Goal: Task Accomplishment & Management: Manage account settings

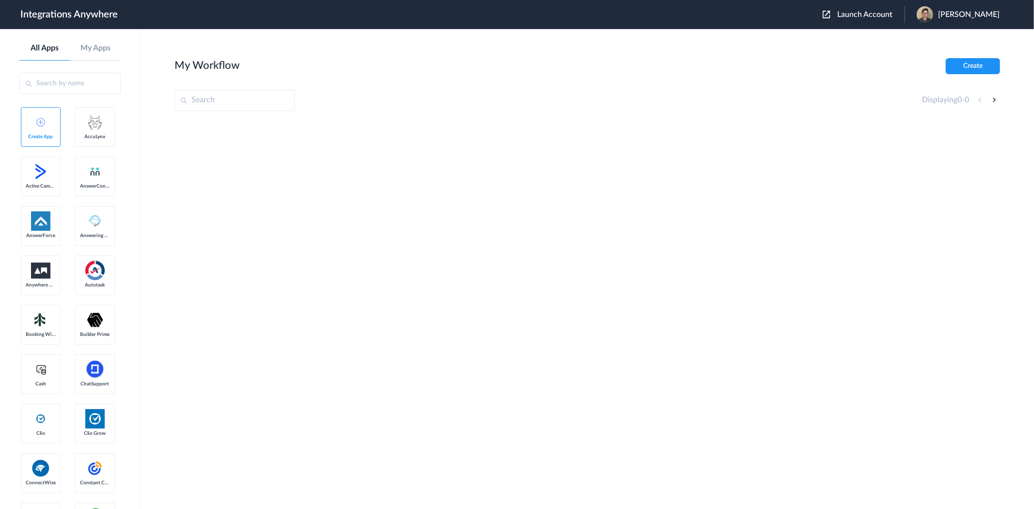
click at [846, 13] on span "Launch Account" at bounding box center [864, 15] width 55 height 8
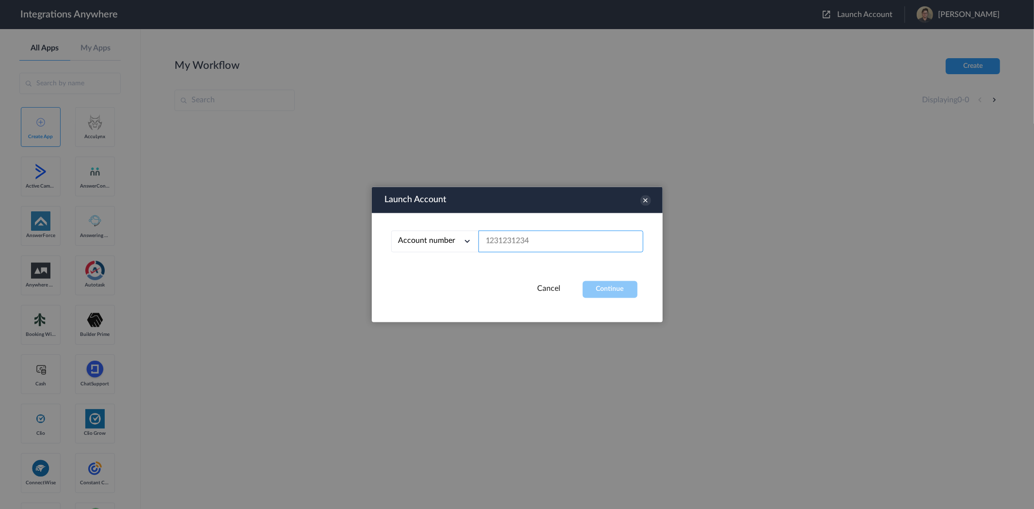
click at [540, 243] on input "text" at bounding box center [561, 242] width 165 height 22
paste input "9802432176"
type input "9802432176"
click at [608, 284] on button "Continue" at bounding box center [610, 289] width 55 height 17
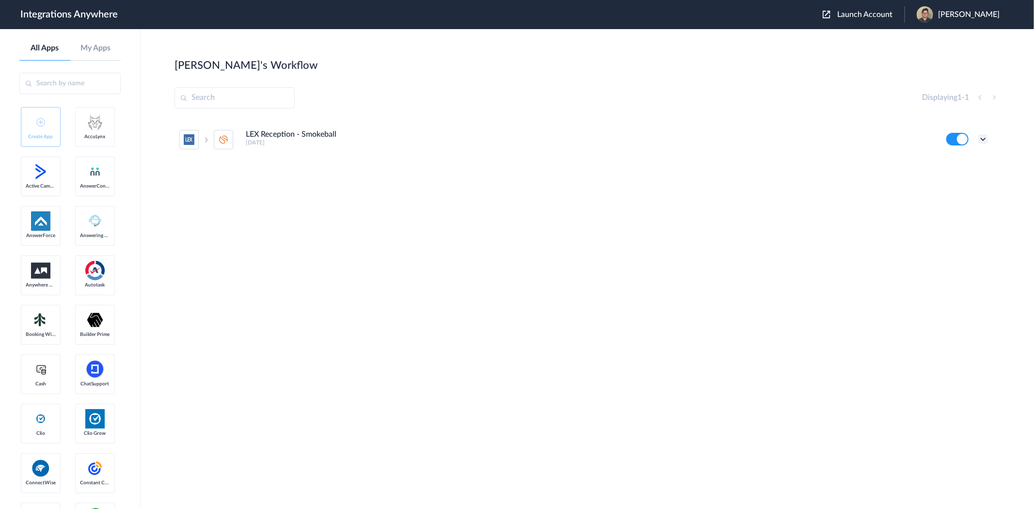
click at [983, 141] on icon at bounding box center [984, 139] width 10 height 10
click at [958, 162] on li "Edit" at bounding box center [956, 162] width 63 height 18
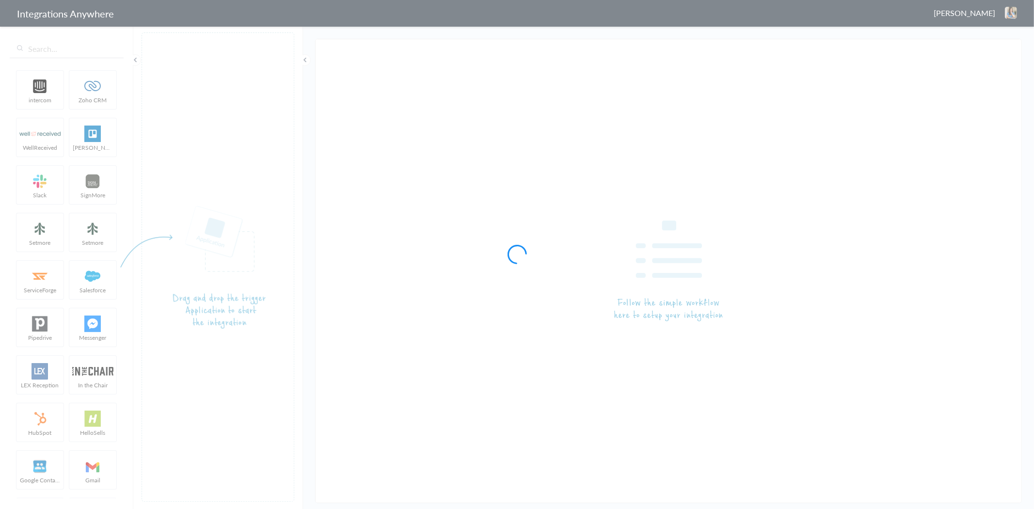
type input "LEX Reception - Smokeball"
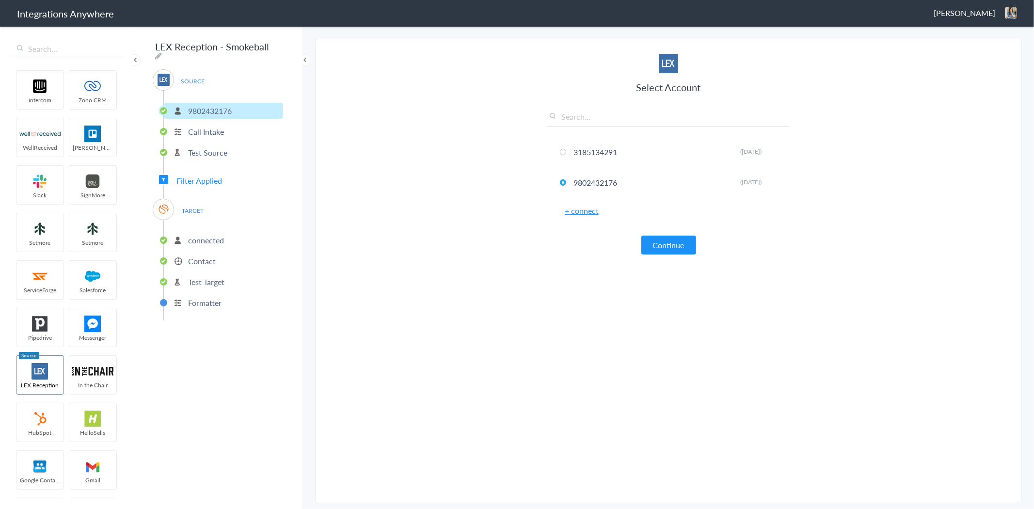
click at [203, 236] on p "connected" at bounding box center [206, 240] width 36 height 11
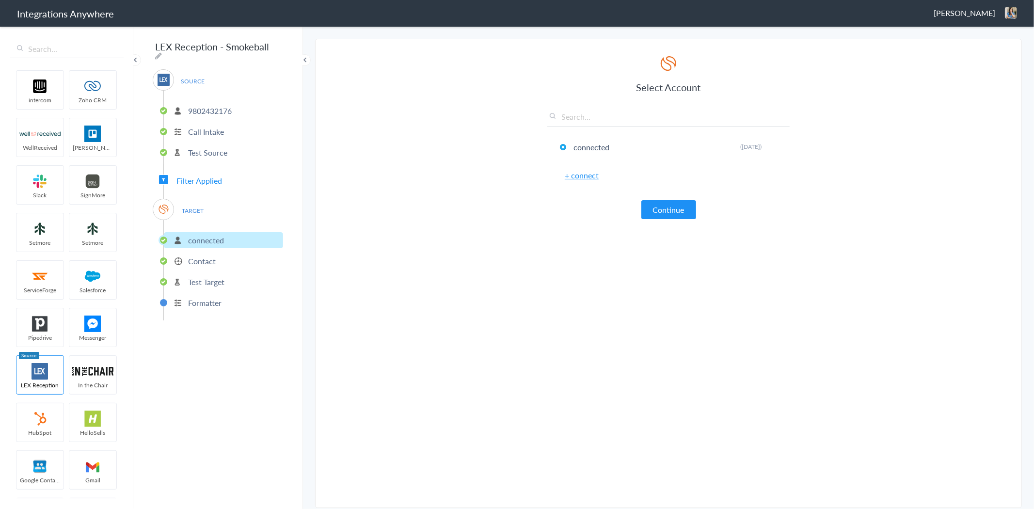
click at [203, 257] on p "Contact" at bounding box center [202, 261] width 28 height 11
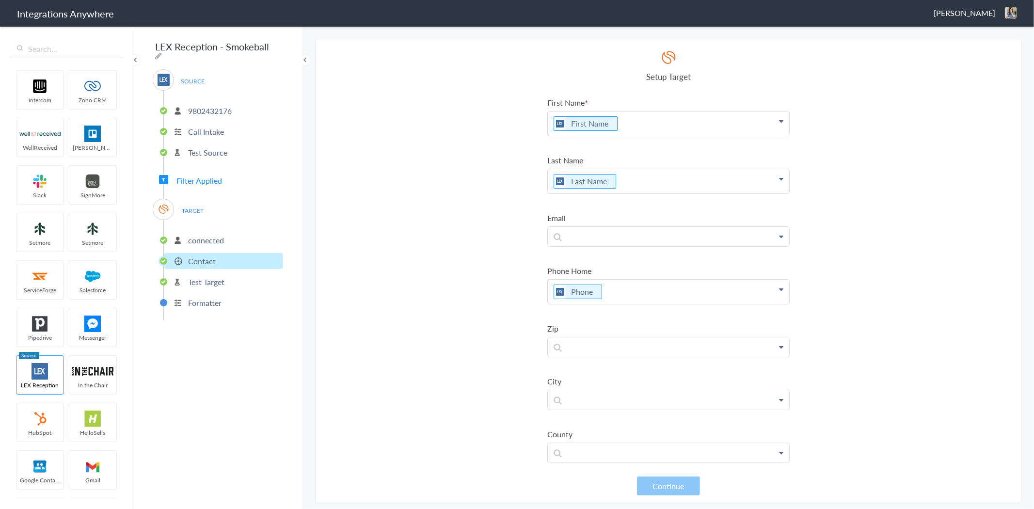
click at [212, 278] on p "Test Target" at bounding box center [206, 281] width 36 height 11
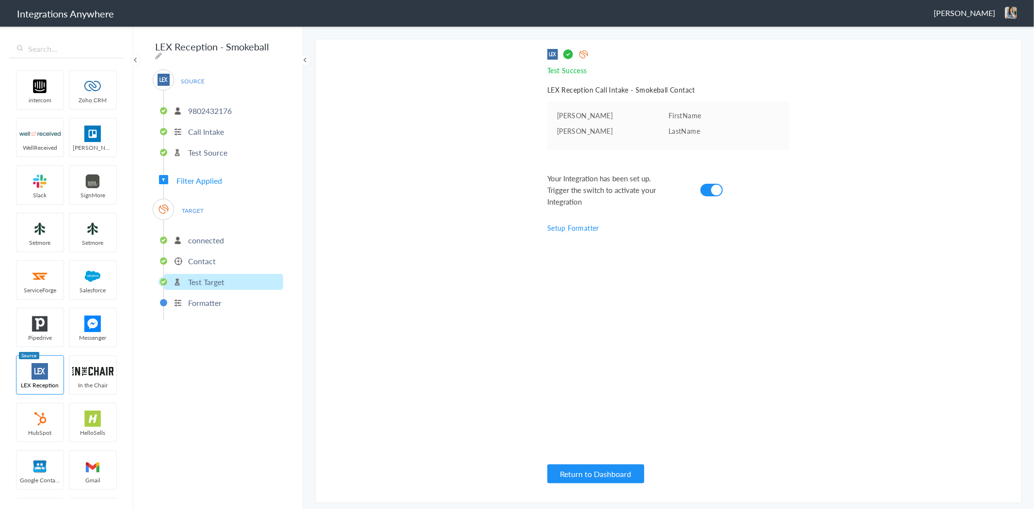
click at [211, 253] on li "Contact" at bounding box center [223, 261] width 119 height 16
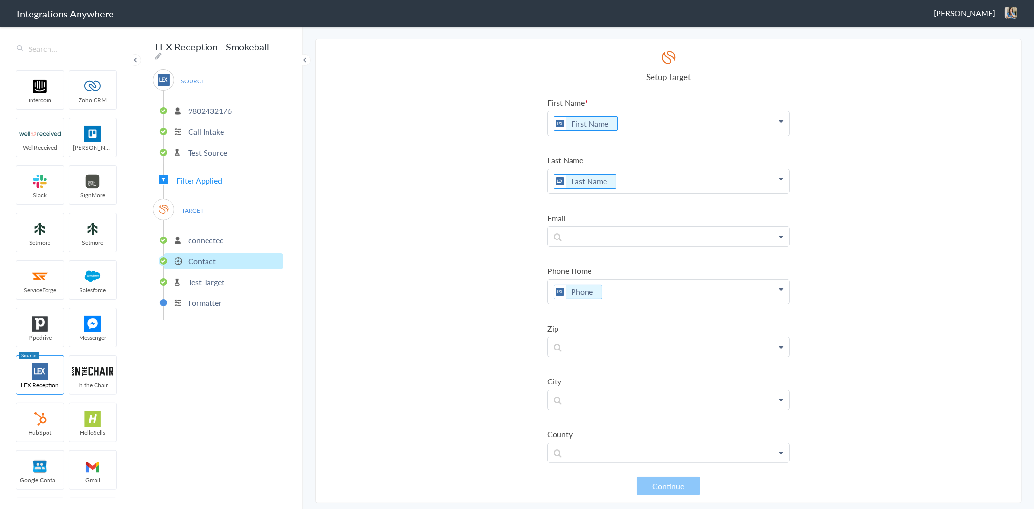
click at [200, 147] on p "Test Source" at bounding box center [207, 152] width 39 height 11
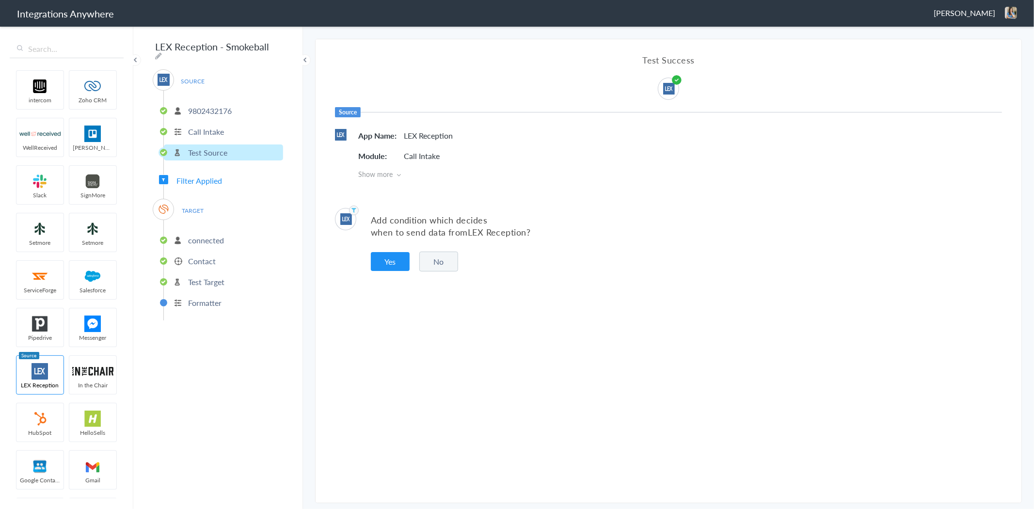
click at [200, 237] on p "connected" at bounding box center [206, 240] width 36 height 11
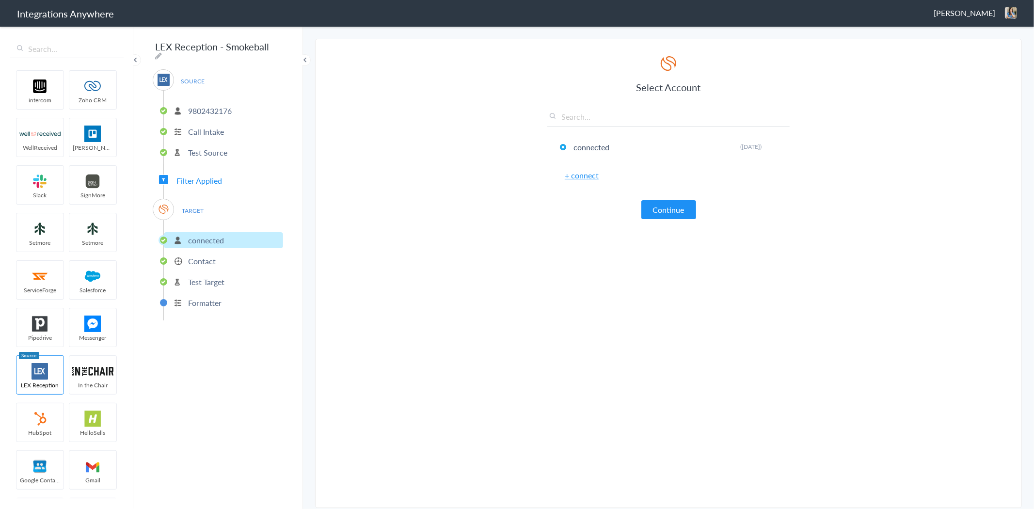
click at [204, 262] on li "Contact" at bounding box center [223, 261] width 119 height 16
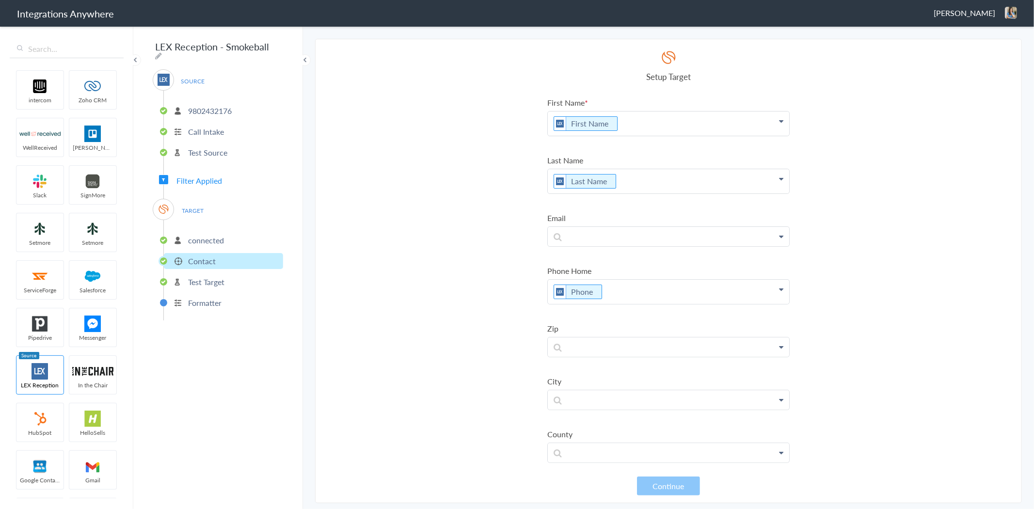
click at [209, 278] on p "Test Target" at bounding box center [206, 281] width 36 height 11
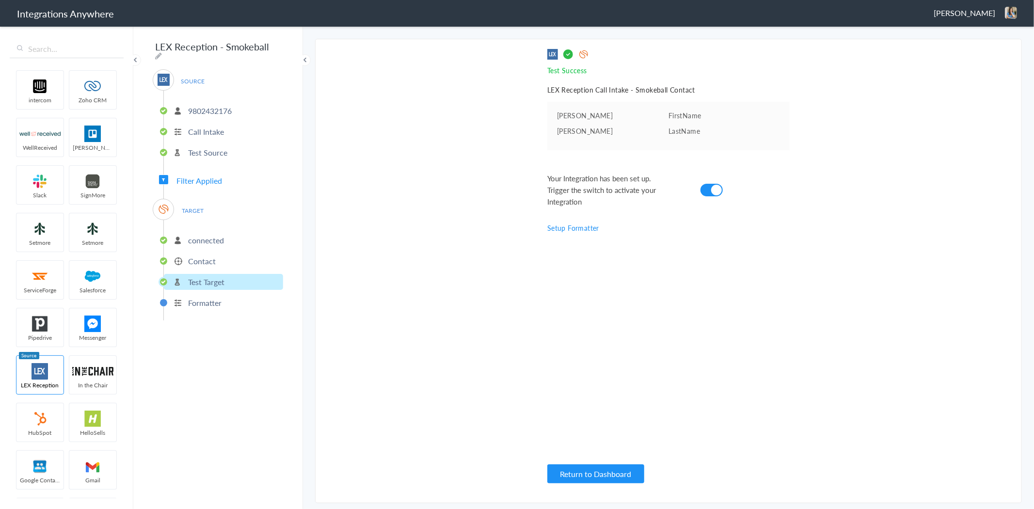
click at [201, 148] on p "Test Source" at bounding box center [207, 152] width 39 height 11
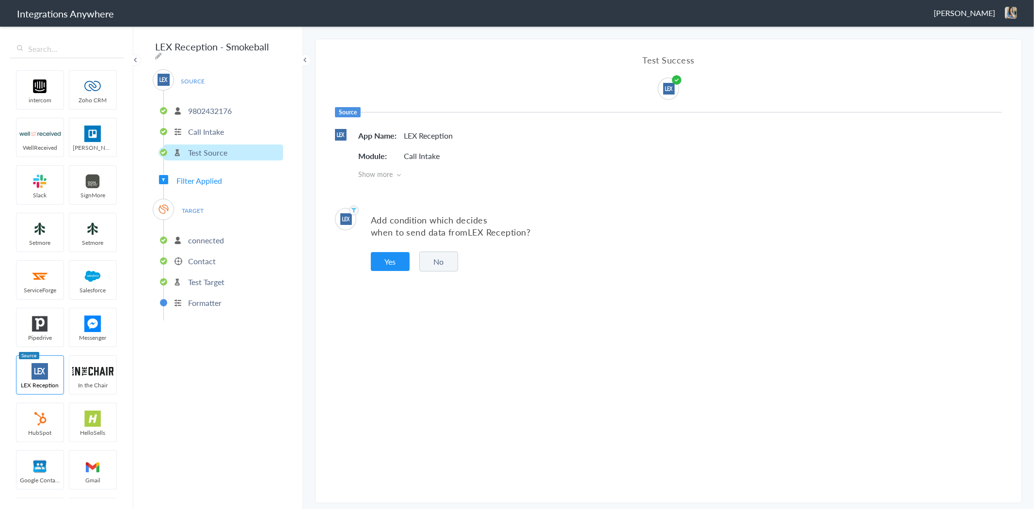
click at [201, 105] on p "9802432176" at bounding box center [210, 110] width 44 height 11
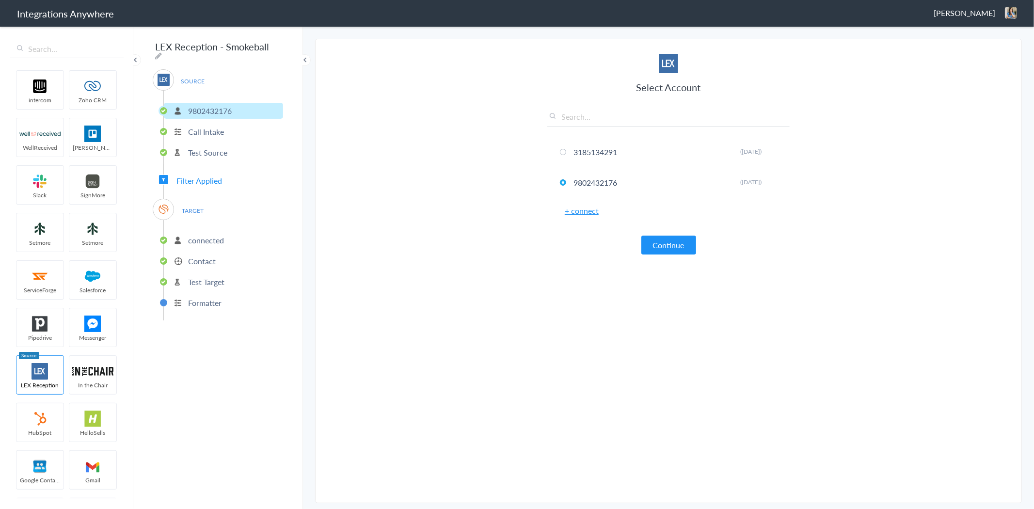
click at [187, 258] on li "Contact" at bounding box center [223, 261] width 119 height 16
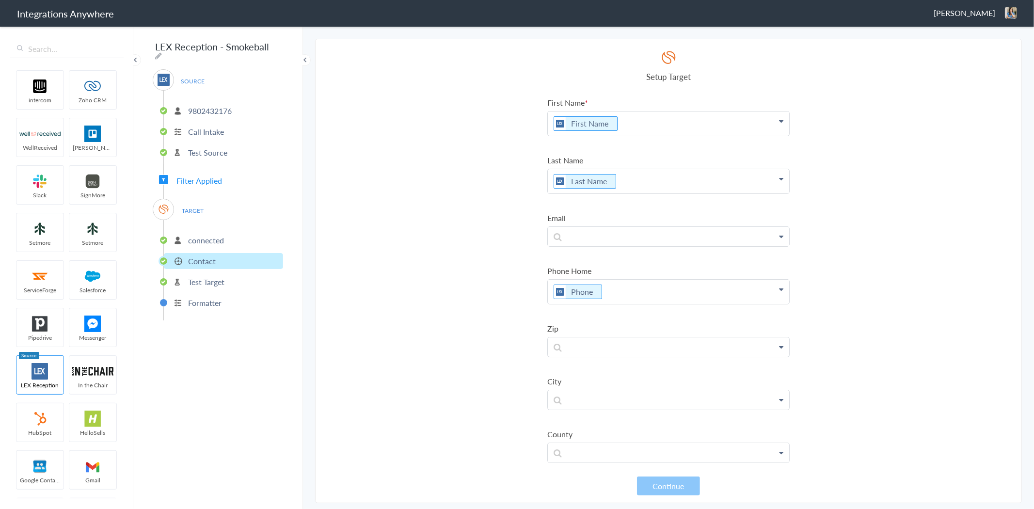
click at [195, 178] on span "Filter Applied" at bounding box center [200, 180] width 46 height 11
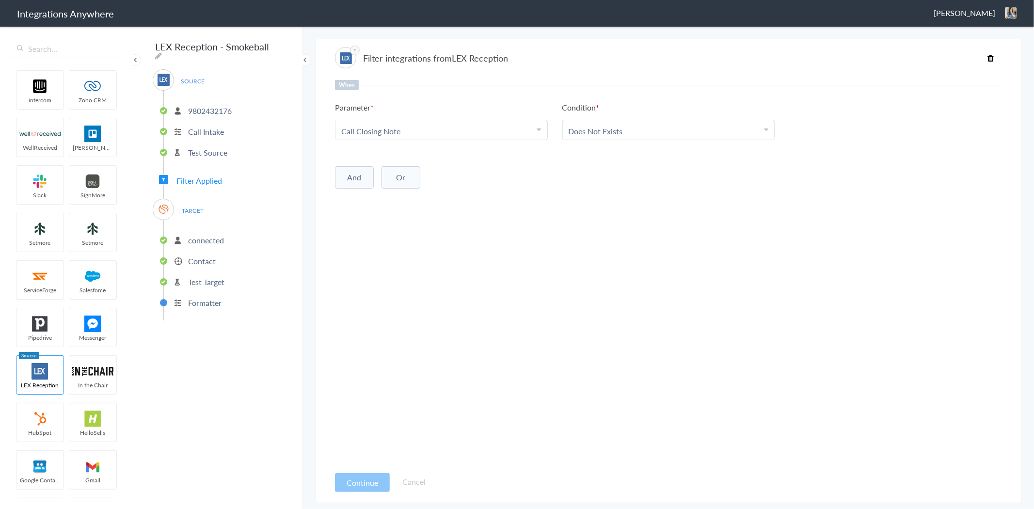
click at [197, 147] on p "Test Source" at bounding box center [207, 152] width 39 height 11
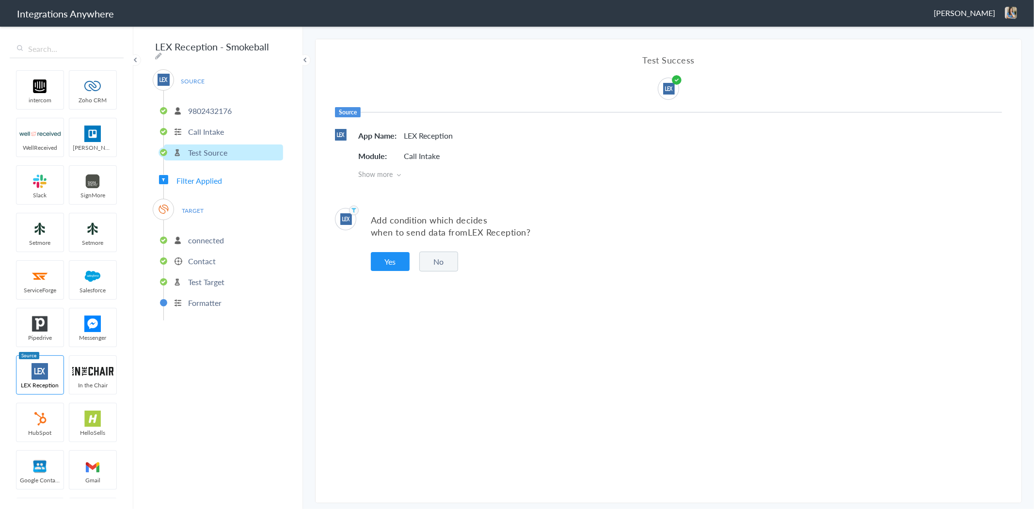
click at [196, 175] on span "Filter Applied" at bounding box center [200, 180] width 46 height 11
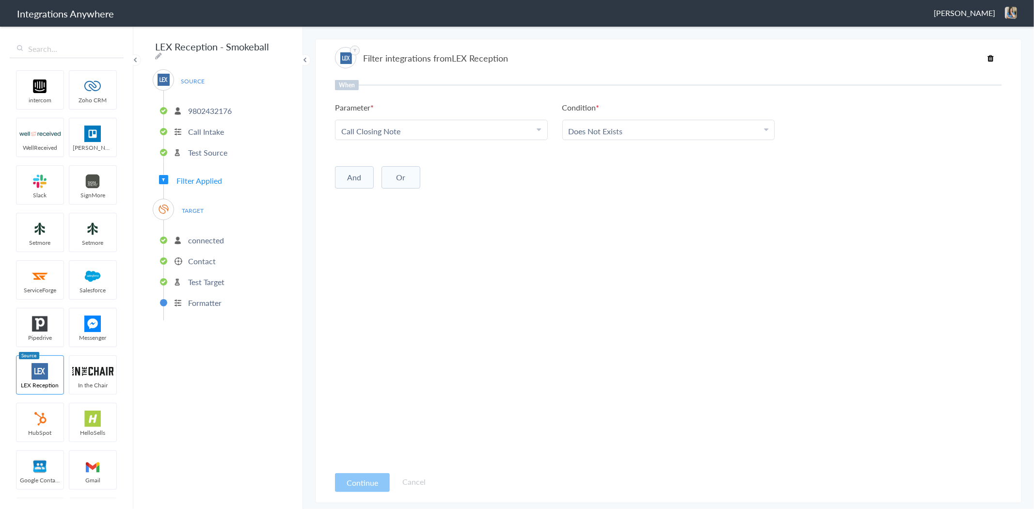
click at [196, 162] on ul "9802432176 Call Intake Test Source" at bounding box center [223, 131] width 120 height 80
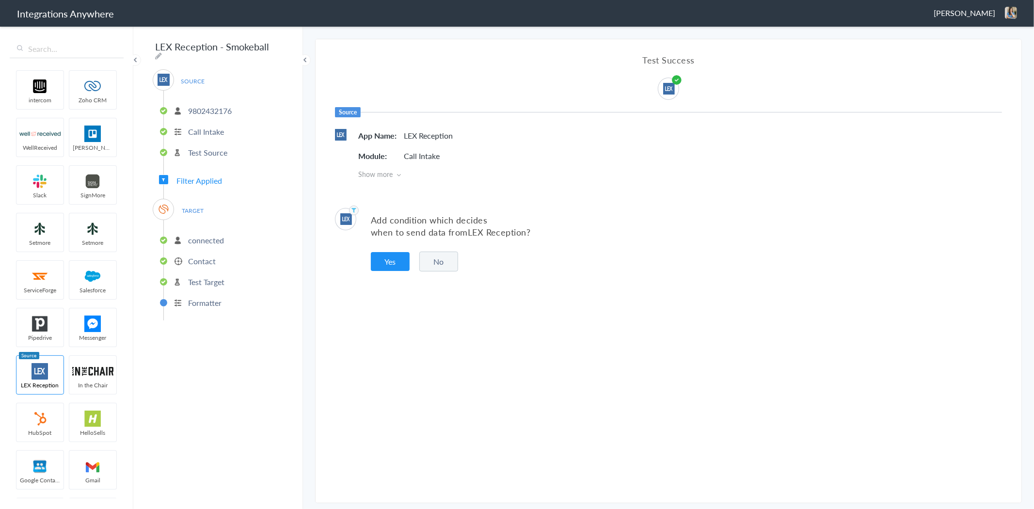
click at [206, 147] on p "Test Source" at bounding box center [207, 152] width 39 height 11
click at [211, 129] on p "Call Intake" at bounding box center [206, 131] width 36 height 11
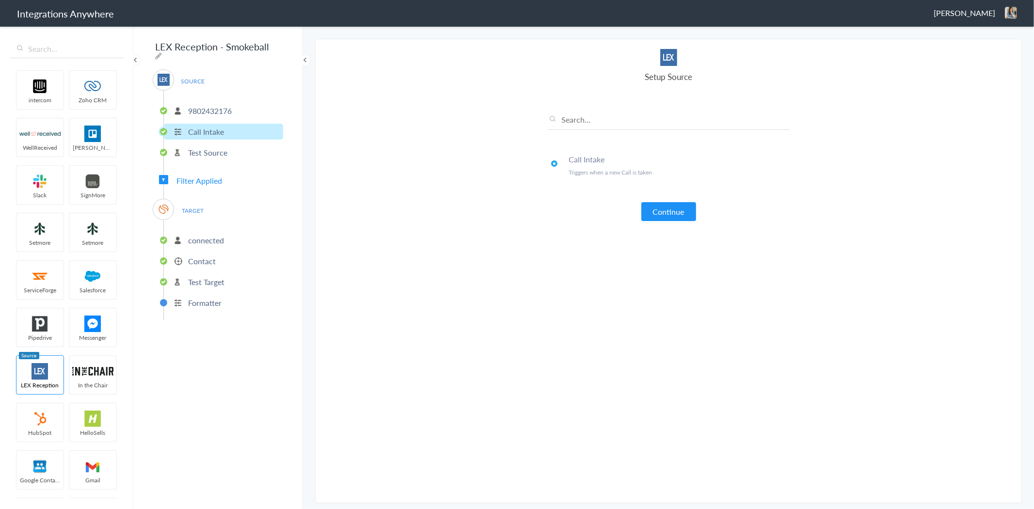
click at [204, 257] on p "Contact" at bounding box center [202, 261] width 28 height 11
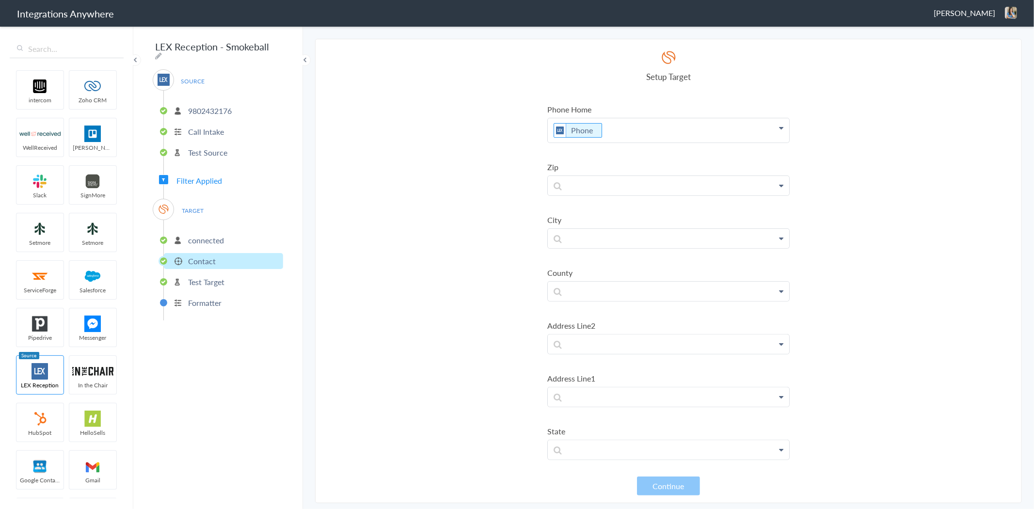
scroll to position [369, 0]
click at [190, 276] on p "Test Target" at bounding box center [206, 281] width 36 height 11
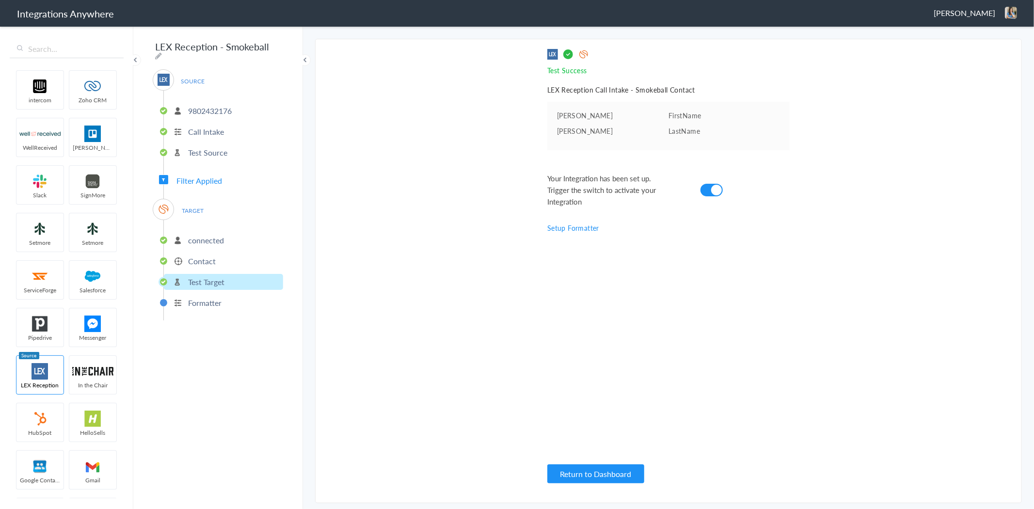
click at [203, 257] on p "Contact" at bounding box center [202, 261] width 28 height 11
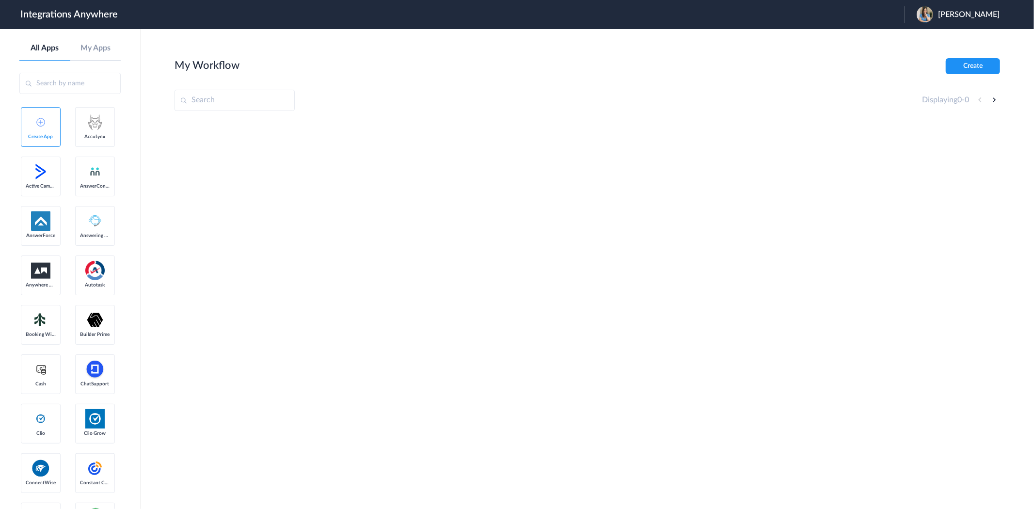
click at [939, 13] on span "JENNIFER R. BONDY" at bounding box center [969, 14] width 62 height 9
click at [923, 40] on li "Logout" at bounding box center [957, 40] width 105 height 18
click at [850, 17] on span "Launch Account" at bounding box center [864, 15] width 55 height 8
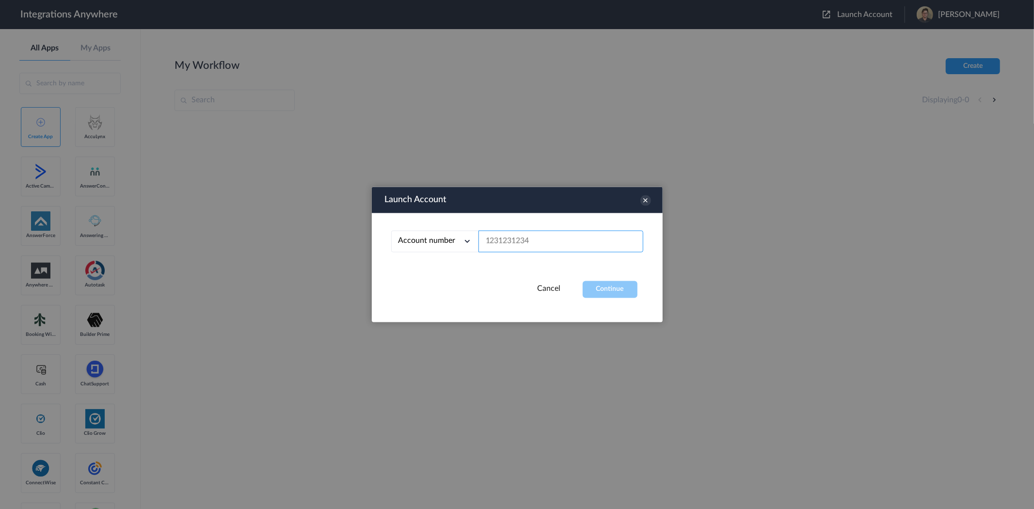
click at [542, 241] on input "text" at bounding box center [561, 242] width 165 height 22
paste input "9802432176"
type input "9802432176"
click at [608, 288] on button "Continue" at bounding box center [610, 289] width 55 height 17
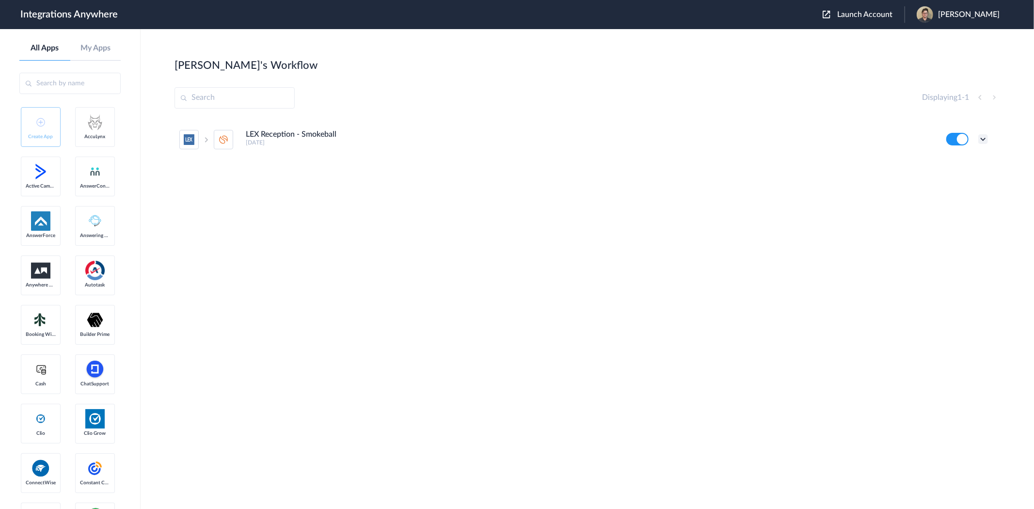
click at [983, 136] on icon at bounding box center [984, 139] width 10 height 10
click at [961, 161] on li "Edit" at bounding box center [956, 162] width 63 height 18
click at [982, 136] on icon at bounding box center [984, 139] width 10 height 10
click at [963, 175] on li "Task history" at bounding box center [956, 180] width 63 height 18
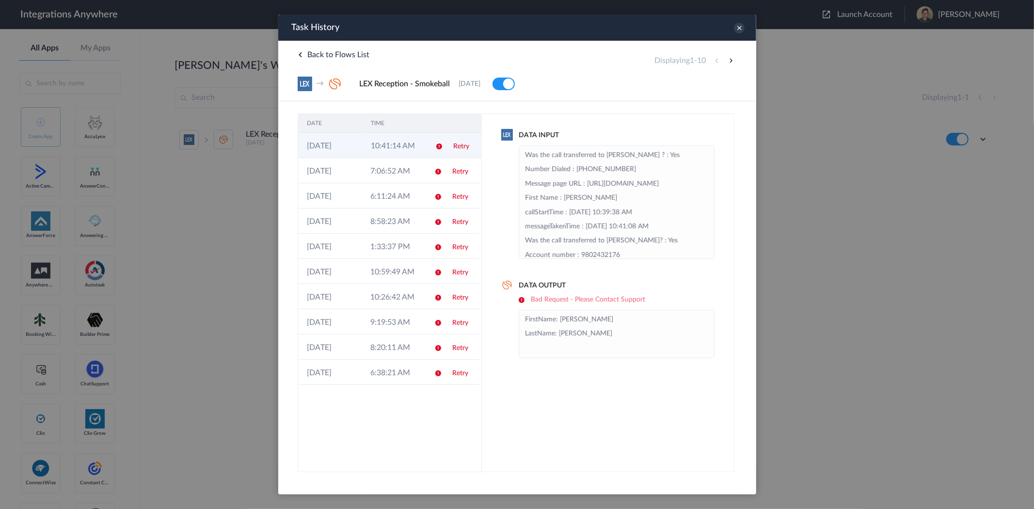
click at [363, 147] on td "10:41:14 AM" at bounding box center [394, 145] width 64 height 25
click at [364, 178] on td "7:06:52 AM" at bounding box center [393, 170] width 64 height 25
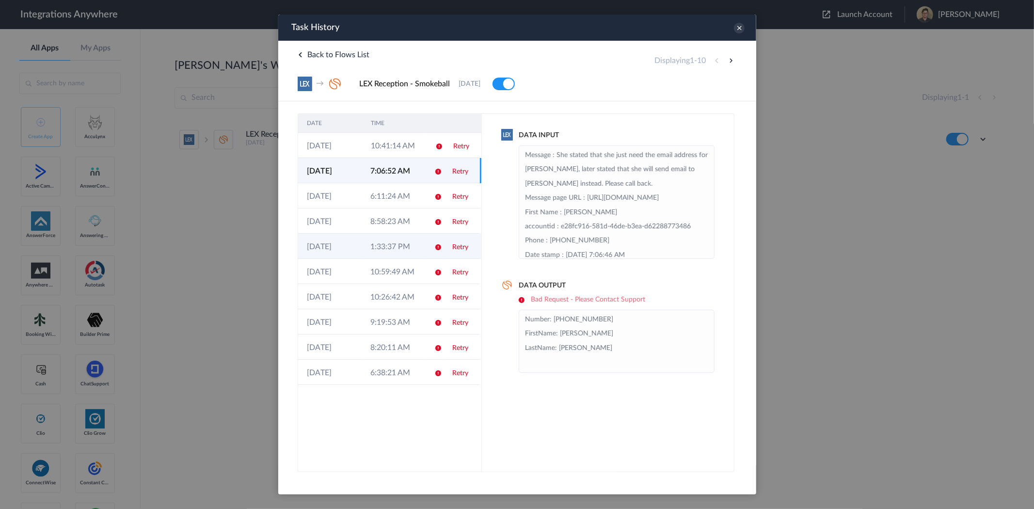
click at [381, 241] on td "1:33:37 PM" at bounding box center [393, 246] width 64 height 25
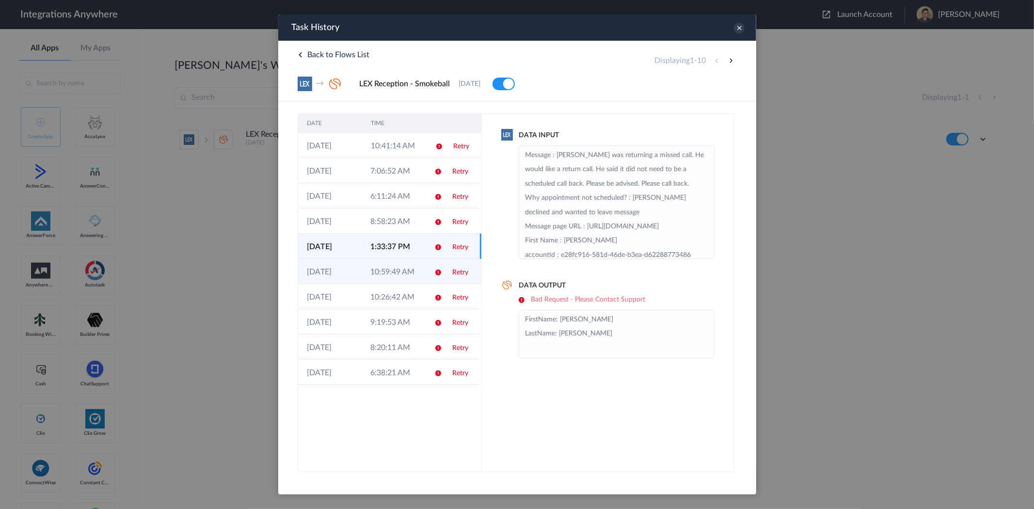
click at [383, 268] on td "10:59:49 AM" at bounding box center [393, 271] width 64 height 25
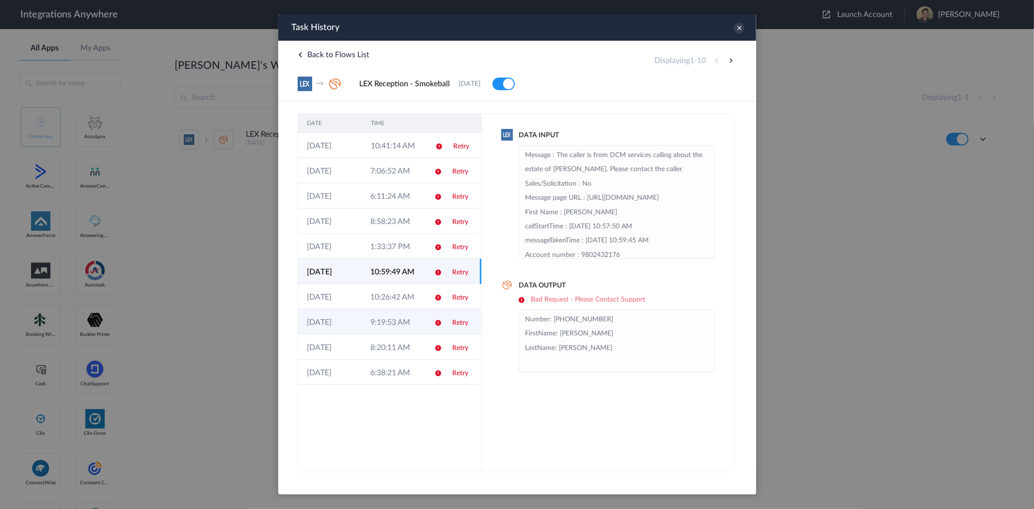
click at [386, 309] on td "9:19:53 AM" at bounding box center [393, 321] width 64 height 25
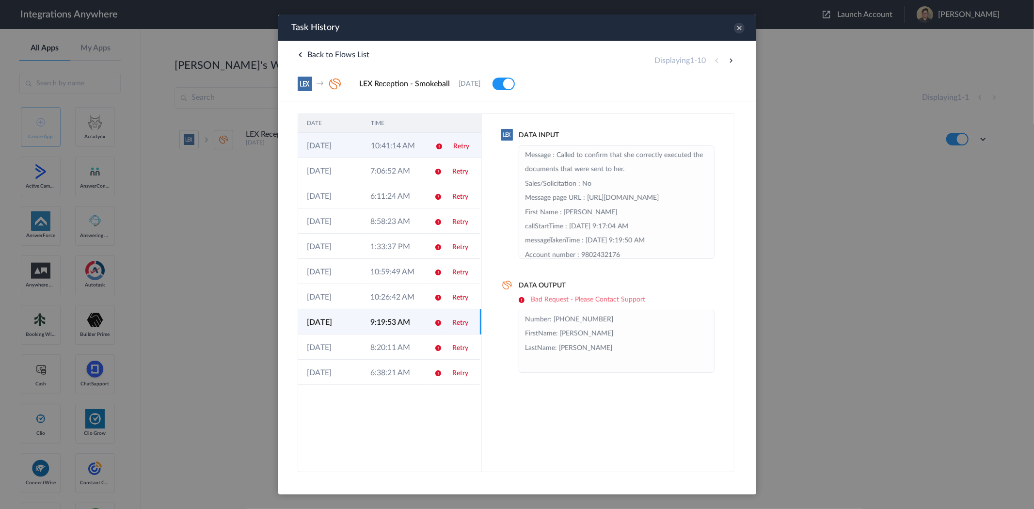
click at [377, 132] on th "TIME" at bounding box center [394, 123] width 64 height 19
click at [378, 143] on td "10:41:14 AM" at bounding box center [394, 145] width 64 height 25
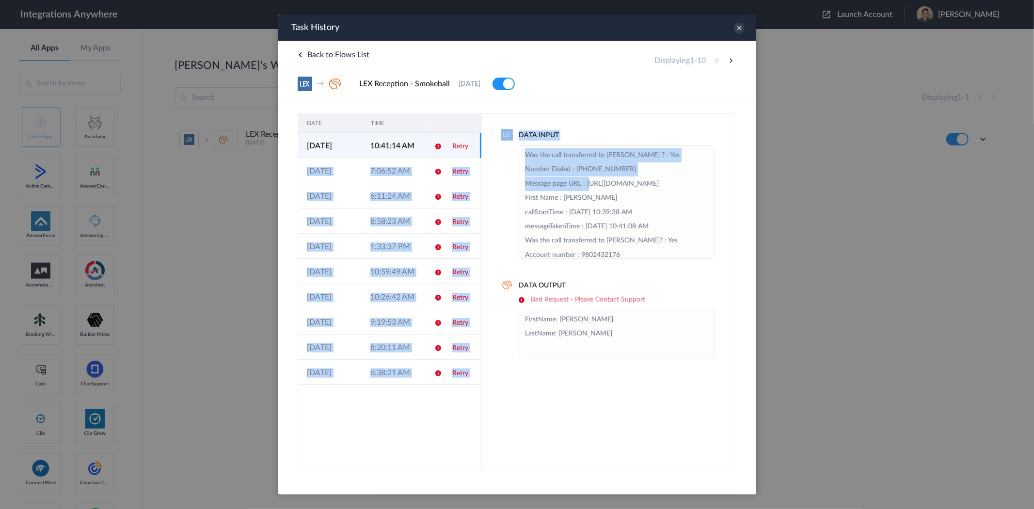
drag, startPoint x: 481, startPoint y: 149, endPoint x: 482, endPoint y: 195, distance: 45.6
click at [482, 195] on div "DATE TIME [DATE] 10:41:14 AM Retry [DATE] 7:06:52 AM Retry [DATE] 6:11:24 AM Re…" at bounding box center [517, 286] width 478 height 371
click at [424, 264] on td "10:59:49 AM" at bounding box center [393, 271] width 64 height 25
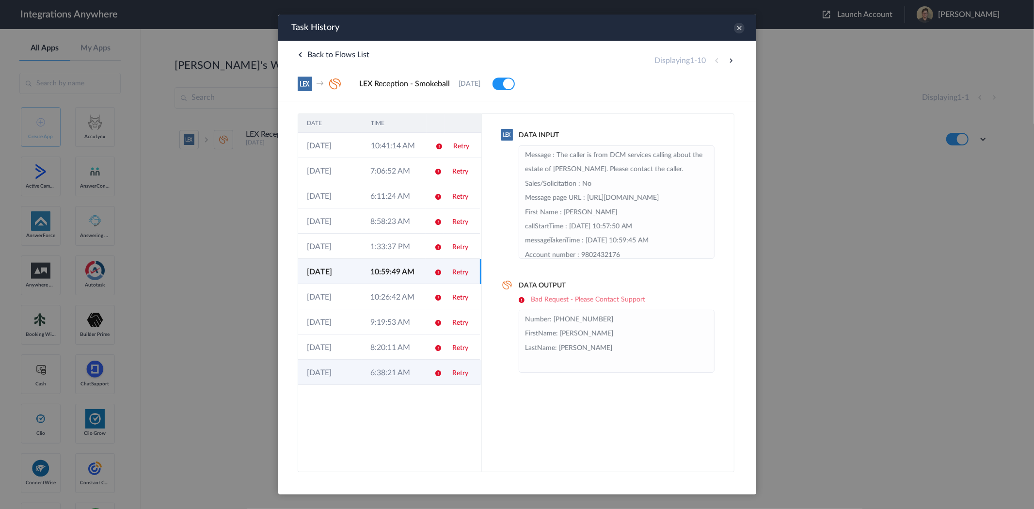
click at [374, 378] on td "6:38:21 AM" at bounding box center [393, 372] width 64 height 25
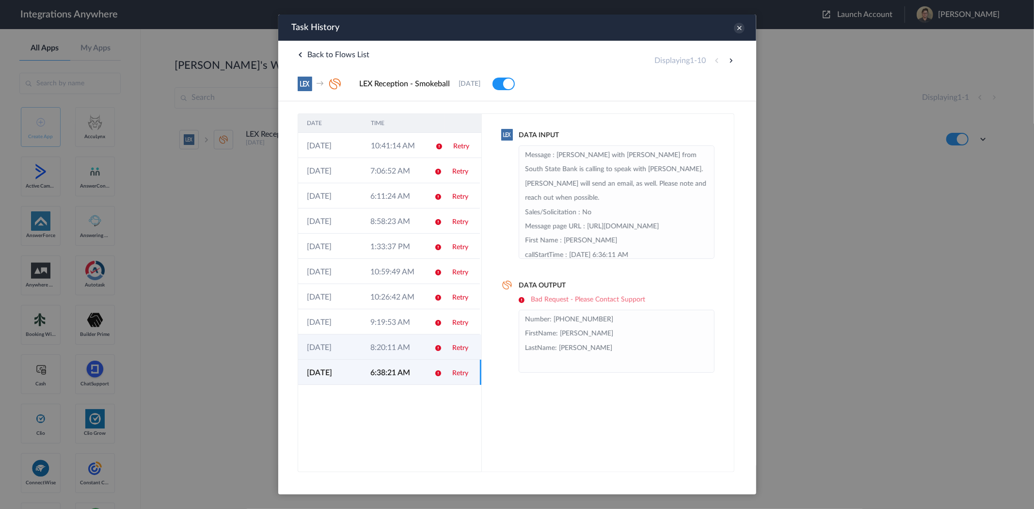
click at [378, 347] on td "8:20:11 AM" at bounding box center [393, 347] width 64 height 25
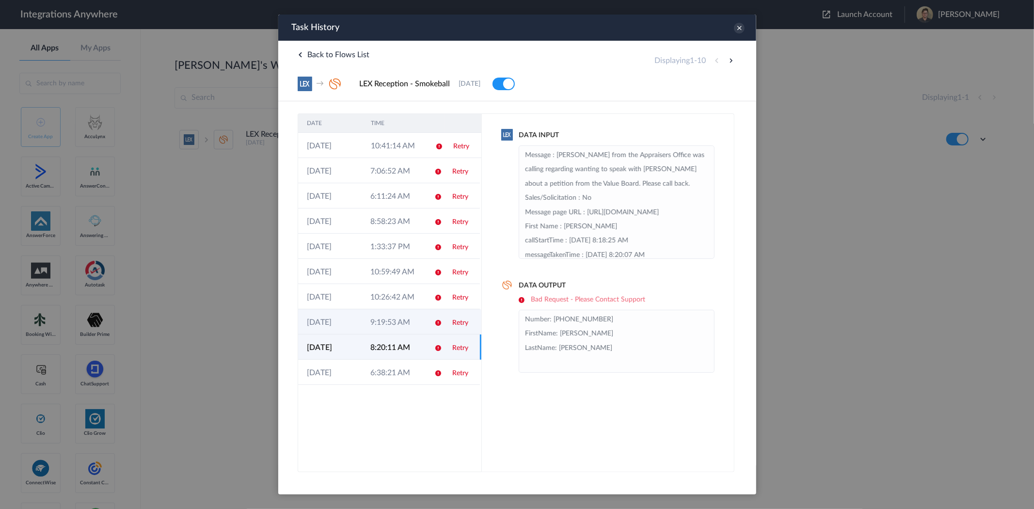
click at [376, 328] on td "9:19:53 AM" at bounding box center [393, 321] width 64 height 25
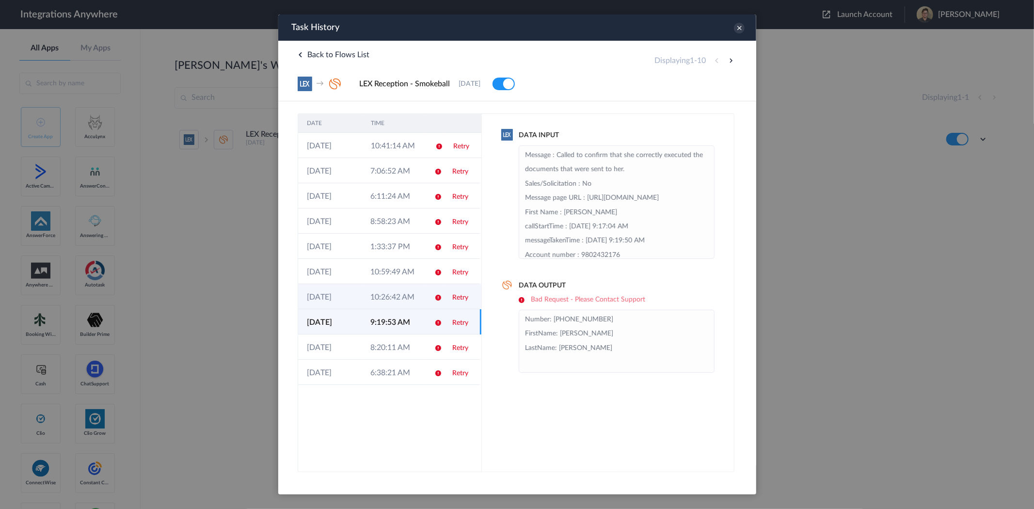
click at [376, 300] on td "10:26:42 AM" at bounding box center [393, 296] width 64 height 25
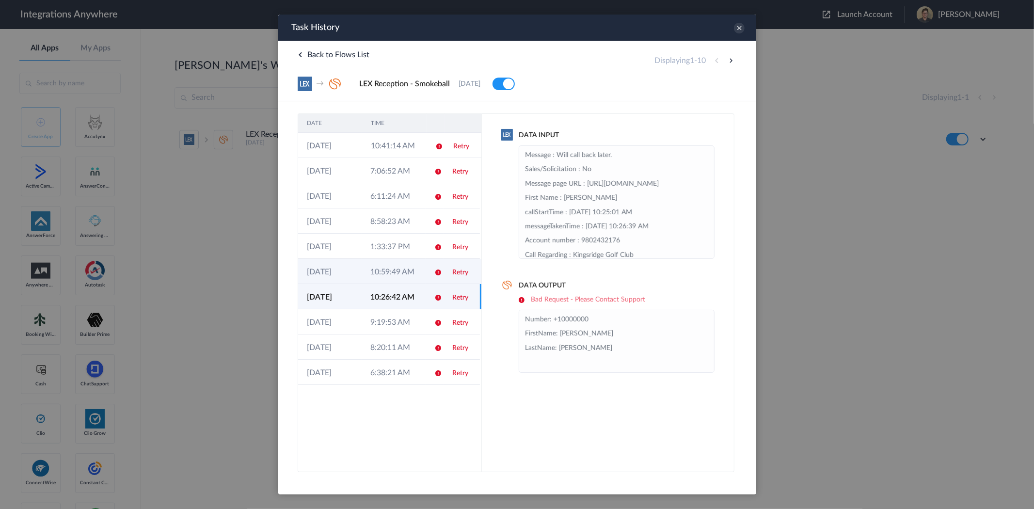
click at [382, 271] on td "10:59:49 AM" at bounding box center [393, 271] width 64 height 25
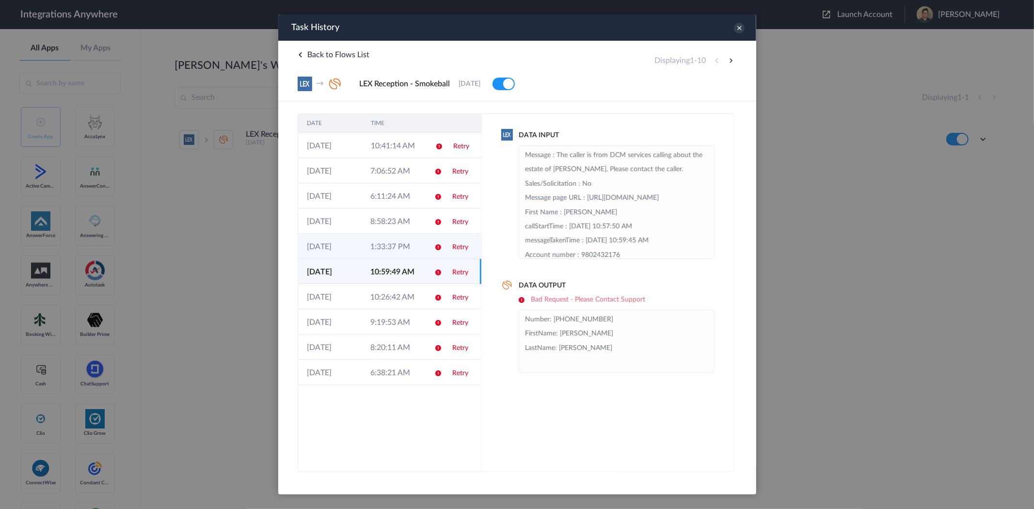
click at [383, 250] on td "1:33:37 PM" at bounding box center [393, 246] width 64 height 25
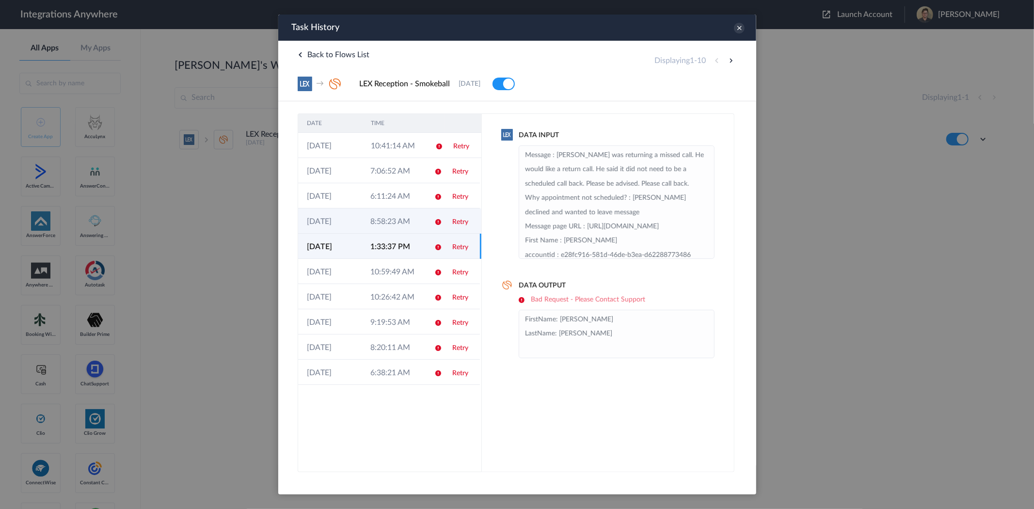
click at [388, 216] on td "8:58:23 AM" at bounding box center [393, 221] width 64 height 25
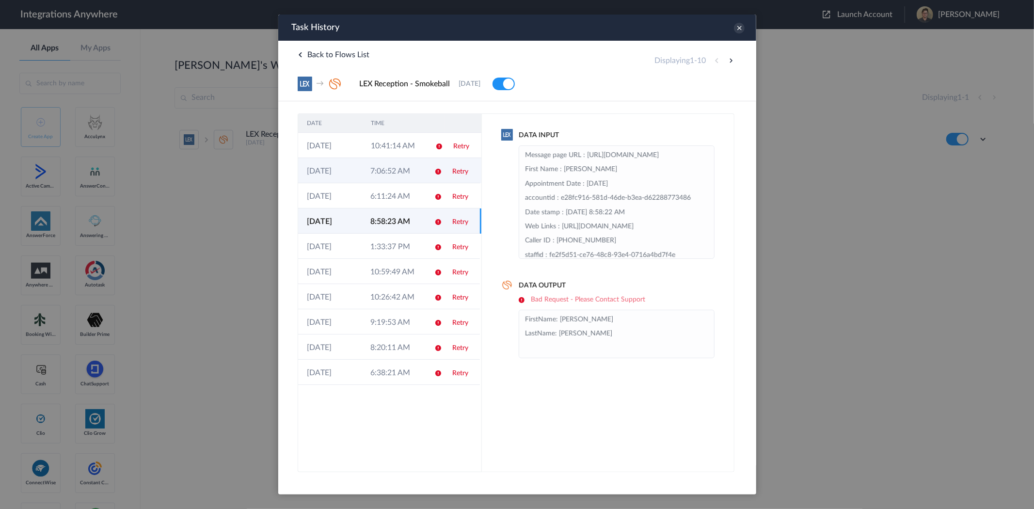
click at [387, 180] on td "7:06:52 AM" at bounding box center [393, 170] width 64 height 25
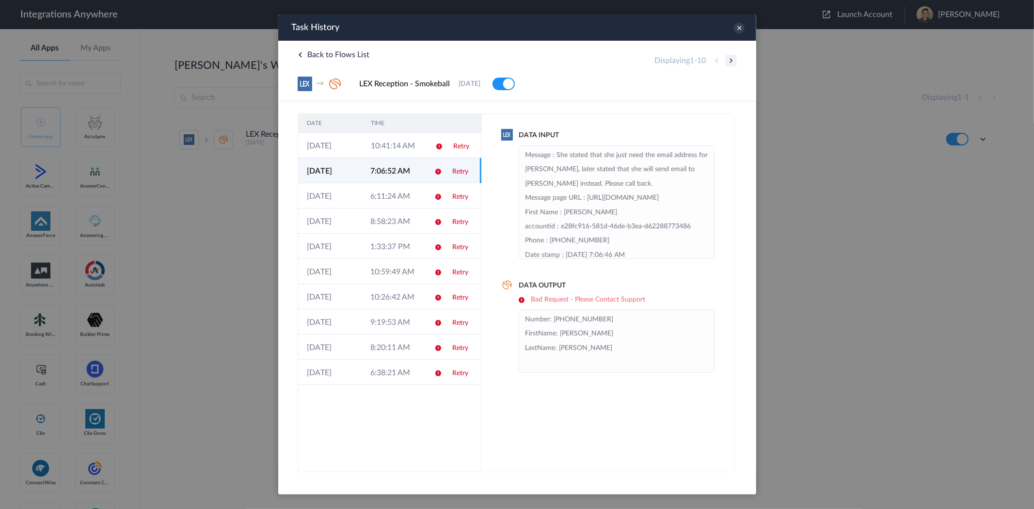
click at [733, 59] on button at bounding box center [731, 61] width 12 height 12
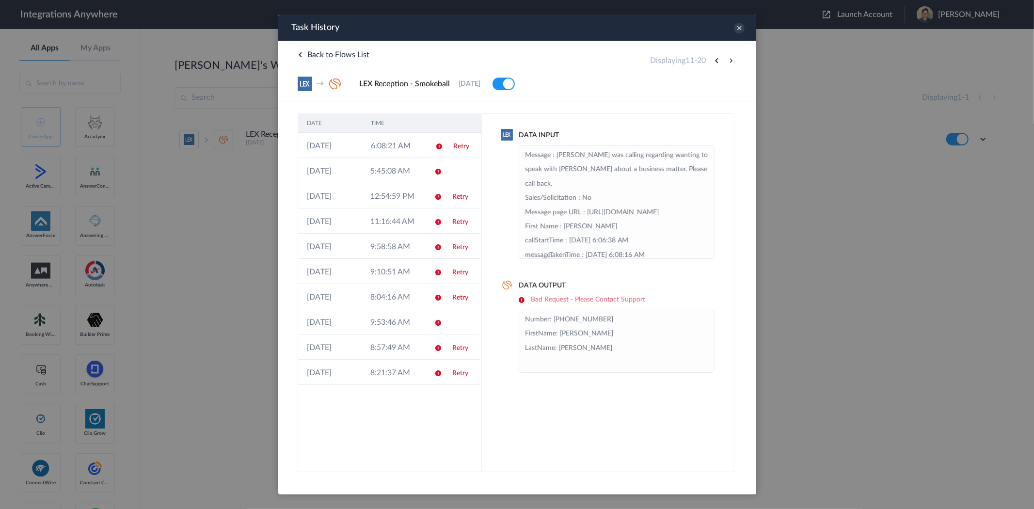
click at [733, 59] on button at bounding box center [731, 61] width 12 height 12
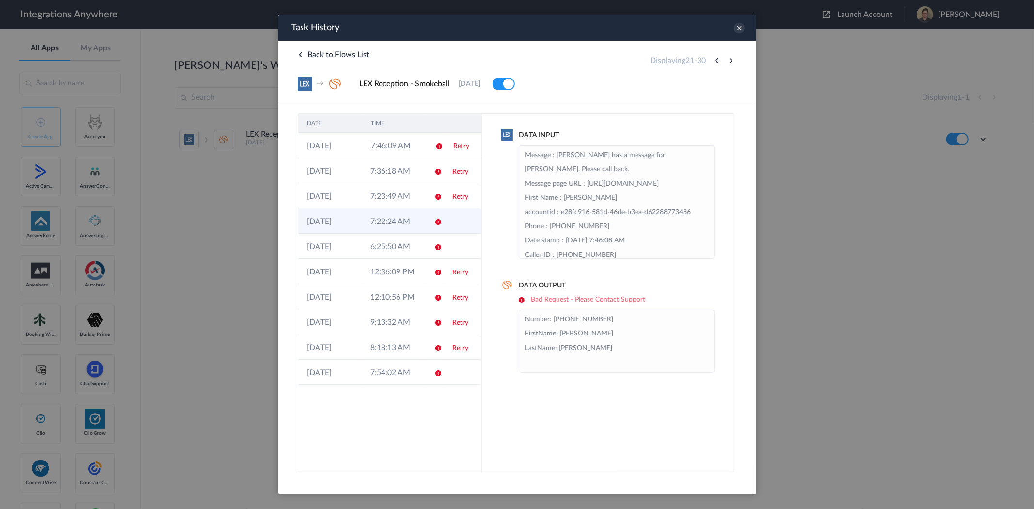
click at [434, 230] on td at bounding box center [434, 221] width 18 height 25
click at [734, 60] on button at bounding box center [731, 61] width 12 height 12
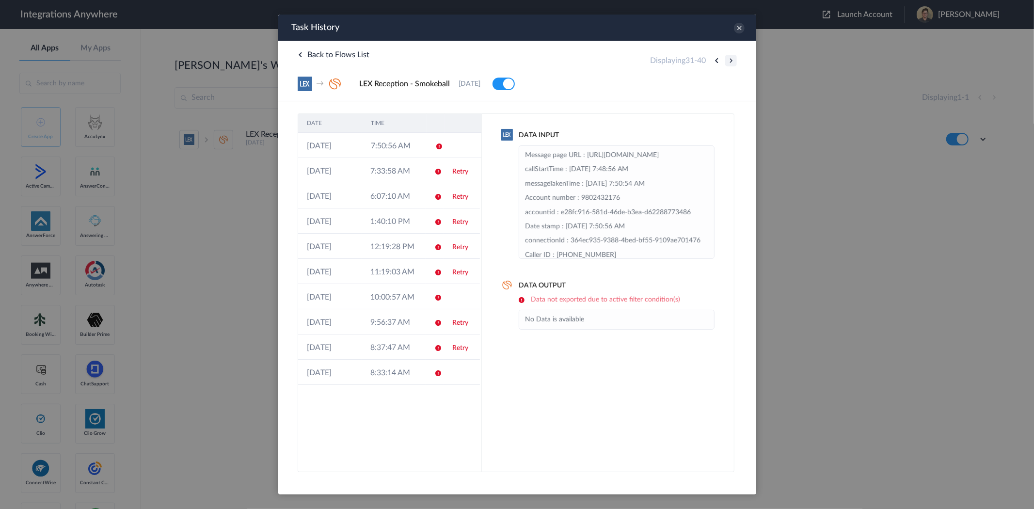
click at [727, 64] on button at bounding box center [731, 61] width 12 height 12
click at [728, 61] on button at bounding box center [731, 61] width 12 height 12
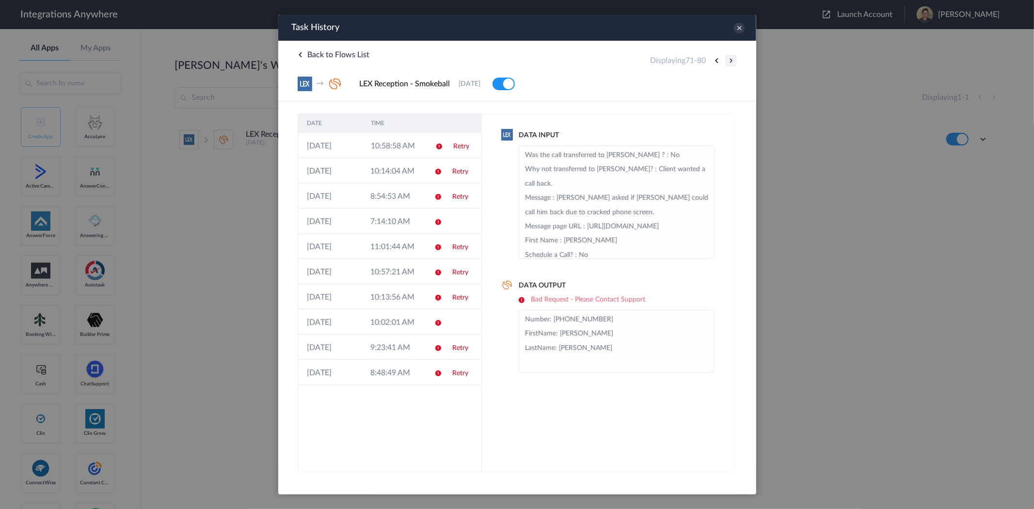
click at [728, 61] on button at bounding box center [731, 61] width 12 height 12
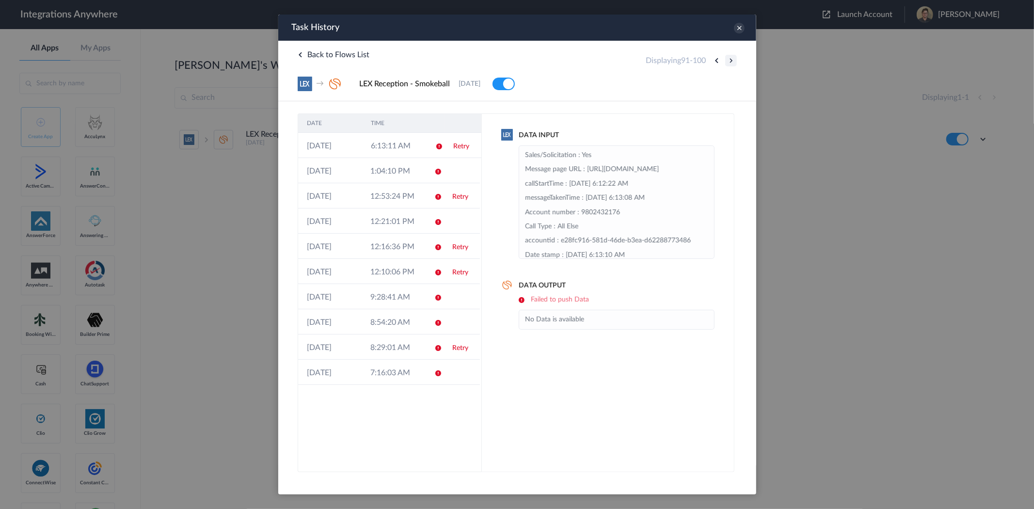
click at [728, 61] on button at bounding box center [731, 61] width 12 height 12
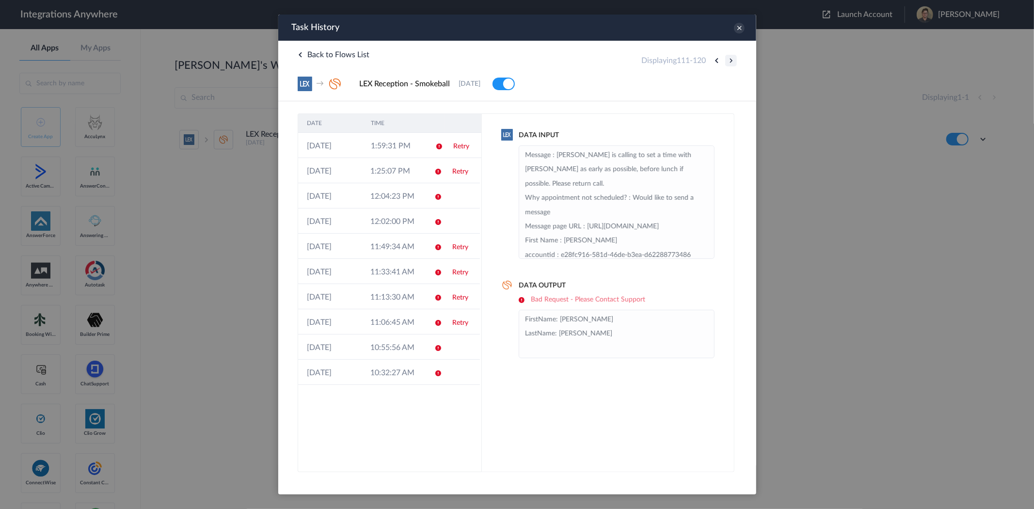
click at [728, 61] on button at bounding box center [731, 61] width 12 height 12
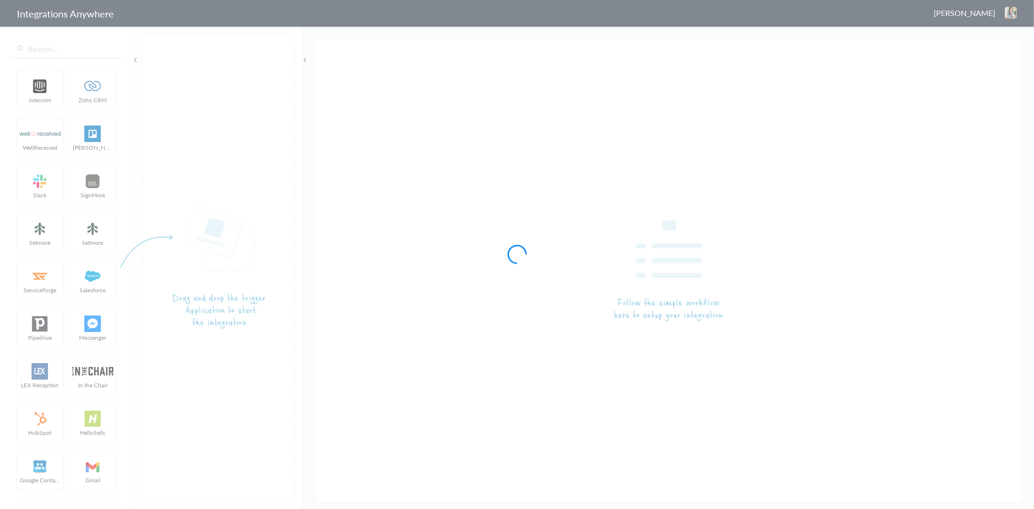
type input "LEX Reception - Smokeball"
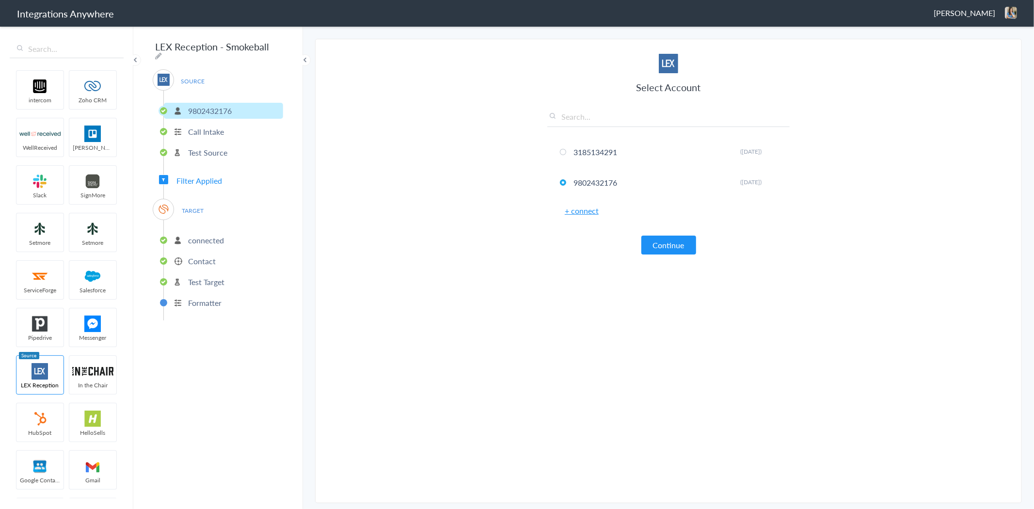
click at [178, 176] on span "Filter Applied" at bounding box center [200, 180] width 46 height 11
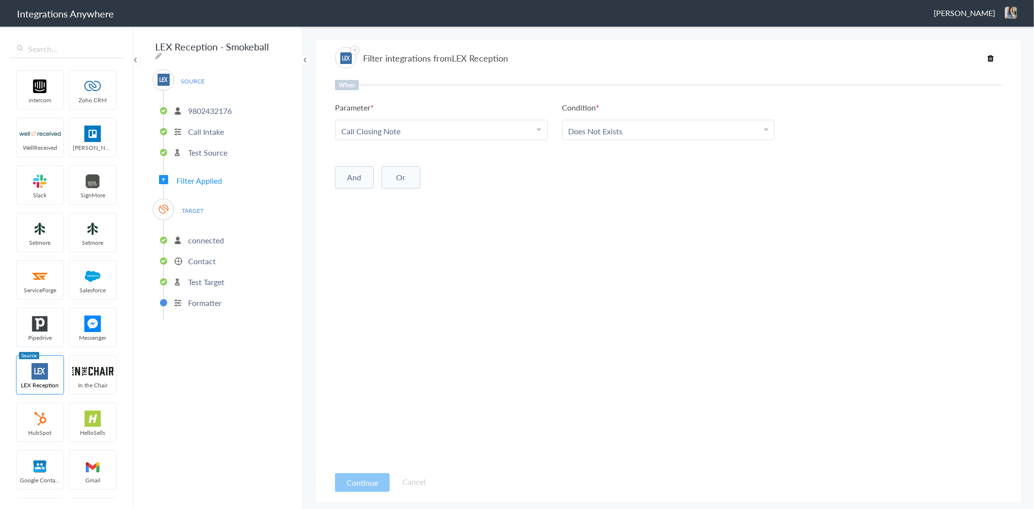
click at [201, 279] on p "Test Target" at bounding box center [206, 281] width 36 height 11
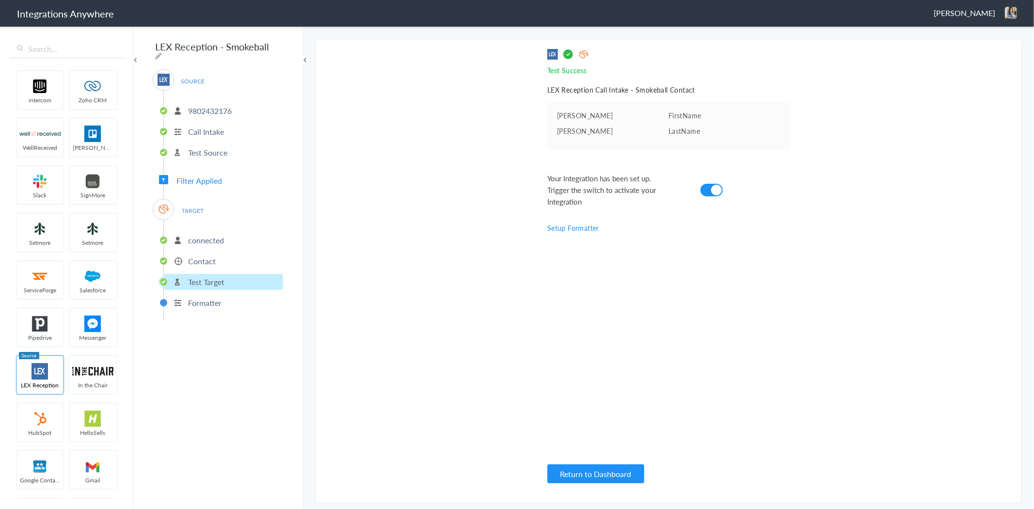
click at [204, 258] on p "Contact" at bounding box center [202, 261] width 28 height 11
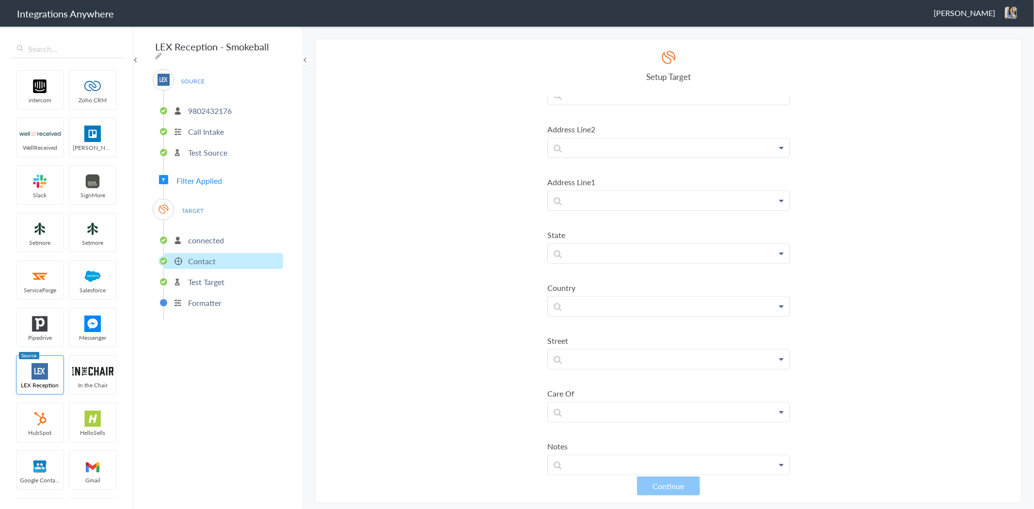
scroll to position [369, 0]
